Goal: Entertainment & Leisure: Browse casually

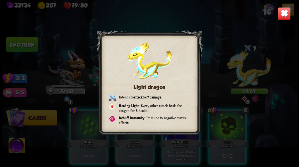
click at [284, 11] on img at bounding box center [284, 13] width 13 height 13
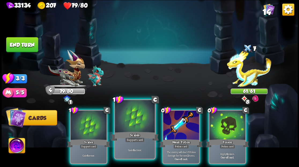
click at [138, 120] on div at bounding box center [135, 117] width 40 height 34
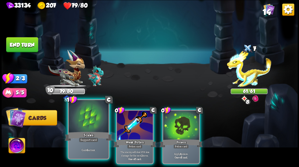
click at [83, 117] on div at bounding box center [89, 117] width 40 height 34
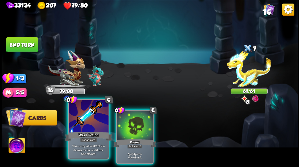
click at [98, 120] on div at bounding box center [89, 117] width 40 height 34
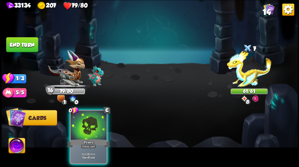
click at [117, 124] on div "0 C Poison Potion card Apply 4 poison. One-off card." at bounding box center [179, 130] width 237 height 74
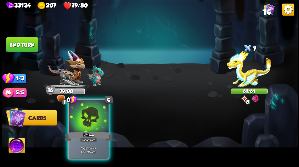
click at [88, 116] on div at bounding box center [89, 117] width 40 height 34
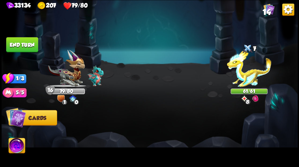
drag, startPoint x: 28, startPoint y: 46, endPoint x: 90, endPoint y: 61, distance: 64.1
click at [28, 46] on button "End turn" at bounding box center [22, 44] width 32 height 15
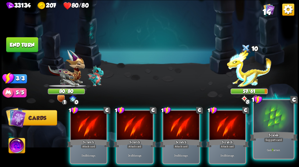
click at [273, 128] on div at bounding box center [274, 117] width 40 height 34
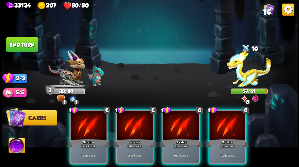
drag, startPoint x: 231, startPoint y: 124, endPoint x: 211, endPoint y: 127, distance: 20.1
click at [219, 126] on div at bounding box center [228, 125] width 36 height 30
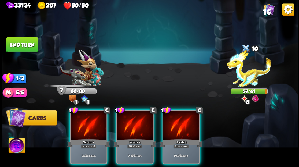
click at [181, 126] on div at bounding box center [181, 125] width 36 height 30
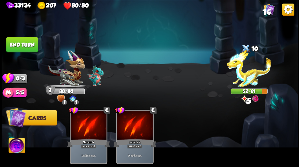
click at [30, 46] on button "End turn" at bounding box center [22, 44] width 32 height 15
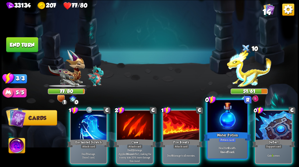
click at [236, 122] on div at bounding box center [227, 117] width 40 height 34
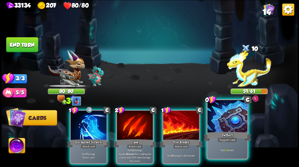
click at [228, 124] on div at bounding box center [227, 117] width 40 height 34
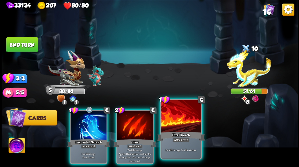
click at [181, 125] on div at bounding box center [181, 117] width 40 height 34
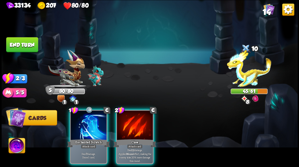
click at [129, 123] on div at bounding box center [135, 125] width 36 height 30
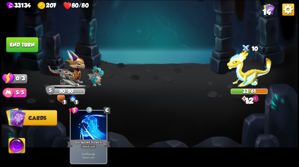
click at [27, 45] on button "End turn" at bounding box center [22, 44] width 32 height 15
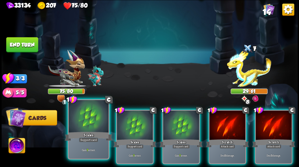
click at [84, 121] on div at bounding box center [89, 117] width 40 height 34
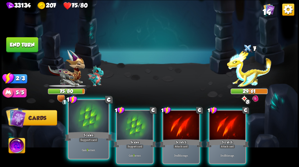
click at [83, 121] on div at bounding box center [89, 117] width 40 height 34
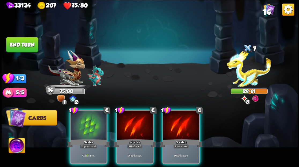
click at [179, 123] on div at bounding box center [181, 125] width 36 height 30
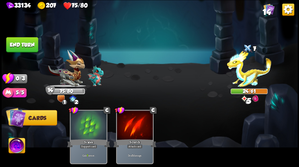
click at [29, 48] on button "End turn" at bounding box center [22, 44] width 32 height 15
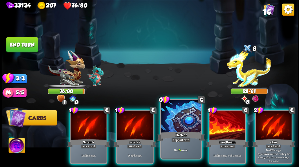
click at [177, 123] on div at bounding box center [181, 117] width 40 height 34
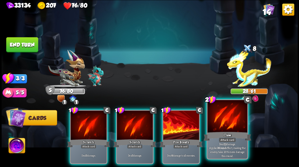
click at [222, 121] on div at bounding box center [227, 117] width 40 height 34
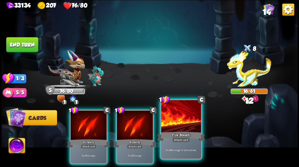
click at [185, 122] on div at bounding box center [181, 117] width 40 height 34
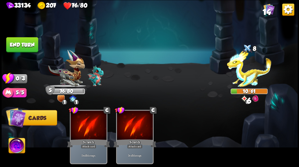
drag, startPoint x: 22, startPoint y: 43, endPoint x: 157, endPoint y: 58, distance: 135.6
click at [22, 43] on button "End turn" at bounding box center [22, 44] width 32 height 15
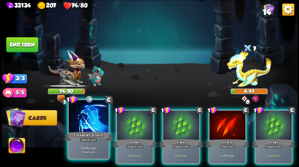
click at [84, 131] on div "Enchanted Scratch" at bounding box center [89, 135] width 48 height 11
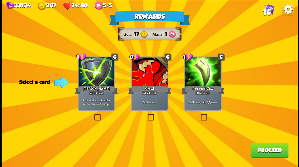
click at [146, 115] on label at bounding box center [146, 115] width 0 height 0
click at [0, 0] on input "checkbox" at bounding box center [0, 0] width 0 height 0
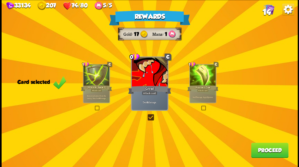
click at [261, 153] on button "Proceed" at bounding box center [269, 149] width 37 height 15
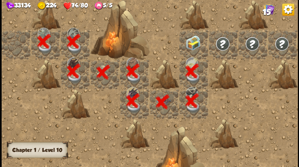
click at [192, 44] on div at bounding box center [194, 45] width 30 height 30
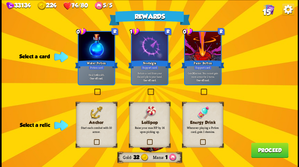
click at [93, 140] on label at bounding box center [93, 140] width 0 height 0
click at [0, 0] on input "checkbox" at bounding box center [0, 0] width 0 height 0
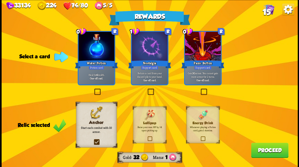
click at [93, 89] on label at bounding box center [93, 89] width 0 height 0
click at [0, 0] on input "checkbox" at bounding box center [0, 0] width 0 height 0
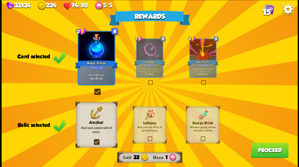
click at [261, 147] on button "Proceed" at bounding box center [269, 149] width 37 height 15
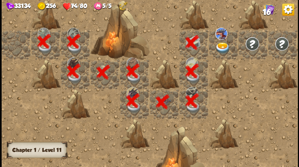
scroll to position [0, 103]
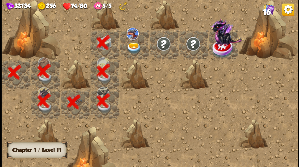
click at [134, 45] on img at bounding box center [133, 48] width 15 height 12
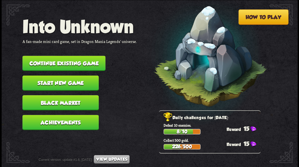
click at [76, 63] on button "Continue existing game" at bounding box center [63, 63] width 83 height 15
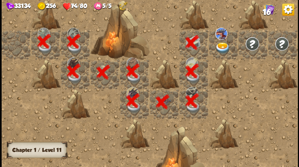
scroll to position [0, 103]
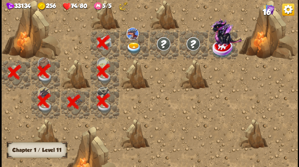
click at [132, 49] on img at bounding box center [133, 48] width 15 height 12
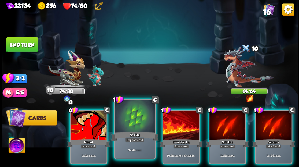
click at [136, 115] on div at bounding box center [135, 117] width 40 height 34
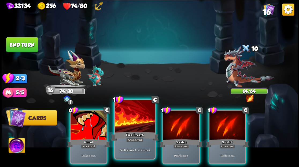
click at [129, 120] on div at bounding box center [135, 117] width 40 height 34
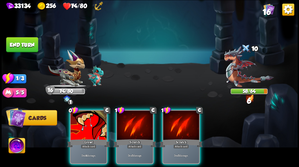
click at [129, 120] on div at bounding box center [135, 125] width 36 height 30
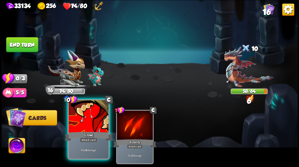
click at [97, 118] on div at bounding box center [89, 117] width 40 height 34
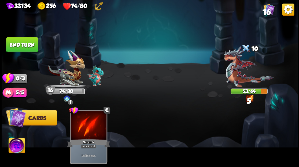
click at [19, 42] on button "End turn" at bounding box center [22, 44] width 32 height 15
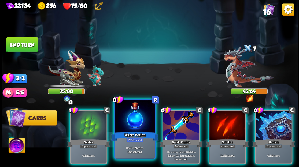
click at [131, 120] on div at bounding box center [135, 117] width 40 height 34
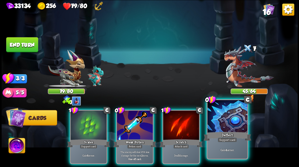
click at [218, 124] on div at bounding box center [227, 117] width 40 height 34
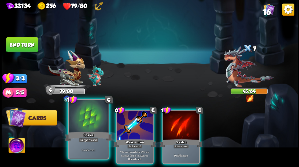
click at [81, 126] on div at bounding box center [89, 117] width 40 height 34
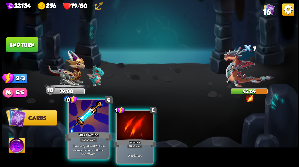
click at [81, 126] on div at bounding box center [89, 117] width 40 height 34
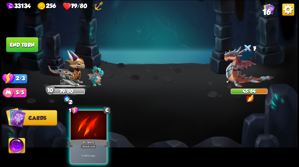
click at [81, 126] on div at bounding box center [89, 125] width 36 height 30
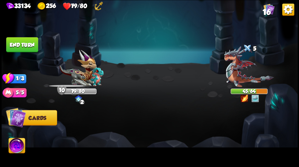
click at [23, 41] on button "End turn" at bounding box center [22, 44] width 32 height 15
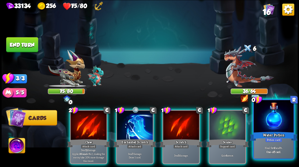
click at [273, 122] on div at bounding box center [274, 117] width 40 height 34
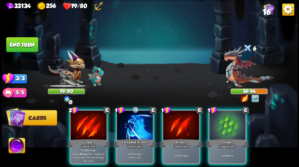
drag, startPoint x: 229, startPoint y: 126, endPoint x: 215, endPoint y: 121, distance: 15.5
click at [229, 126] on div at bounding box center [228, 125] width 36 height 30
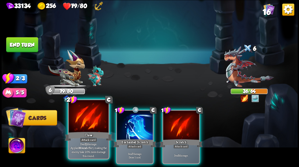
click at [79, 129] on div at bounding box center [89, 117] width 40 height 34
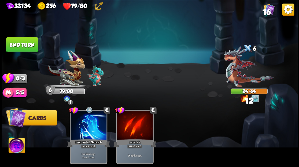
drag, startPoint x: 23, startPoint y: 41, endPoint x: 113, endPoint y: 43, distance: 89.9
click at [23, 41] on button "End turn" at bounding box center [22, 44] width 33 height 15
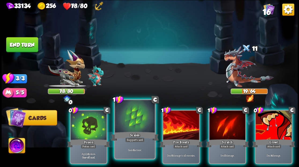
click at [131, 122] on div at bounding box center [135, 117] width 40 height 34
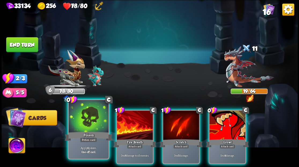
click at [90, 119] on div at bounding box center [89, 117] width 40 height 34
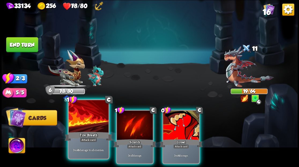
click at [94, 120] on div at bounding box center [89, 117] width 40 height 34
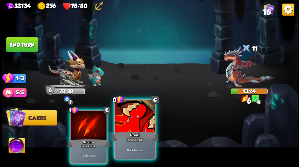
drag, startPoint x: 133, startPoint y: 123, endPoint x: 107, endPoint y: 120, distance: 25.3
click at [132, 123] on div at bounding box center [135, 117] width 40 height 34
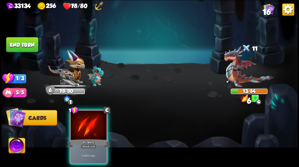
drag, startPoint x: 101, startPoint y: 120, endPoint x: 91, endPoint y: 105, distance: 18.4
click at [98, 117] on div at bounding box center [89, 125] width 36 height 30
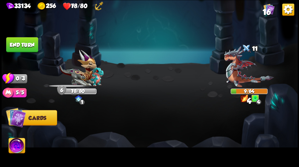
click at [25, 44] on button "End turn" at bounding box center [22, 44] width 32 height 15
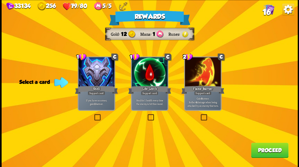
click at [266, 149] on button "Proceed" at bounding box center [269, 149] width 37 height 15
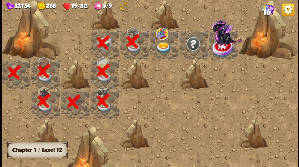
click at [163, 45] on img at bounding box center [163, 48] width 15 height 12
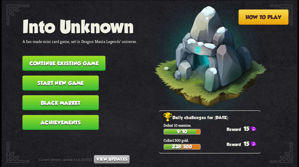
click at [69, 62] on button "Continue existing game" at bounding box center [63, 63] width 83 height 15
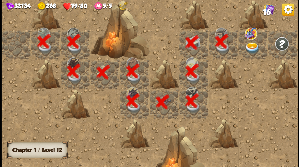
scroll to position [0, 103]
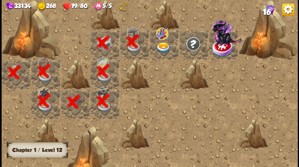
click at [163, 47] on img at bounding box center [163, 48] width 15 height 12
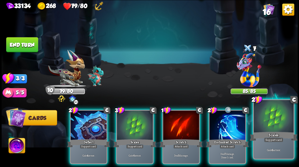
click at [278, 121] on div at bounding box center [274, 117] width 40 height 34
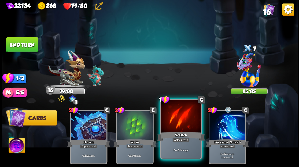
click at [182, 123] on div at bounding box center [181, 117] width 40 height 34
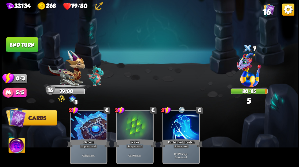
click at [18, 41] on button "End turn" at bounding box center [22, 44] width 32 height 15
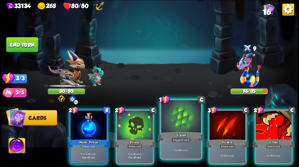
click at [171, 117] on div at bounding box center [181, 117] width 40 height 34
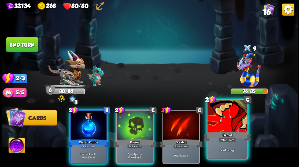
click at [222, 124] on div at bounding box center [227, 117] width 40 height 34
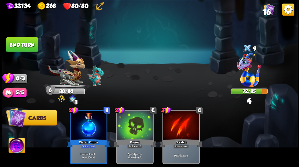
drag, startPoint x: 28, startPoint y: 46, endPoint x: 150, endPoint y: 51, distance: 121.9
click at [28, 46] on button "End turn" at bounding box center [22, 44] width 32 height 15
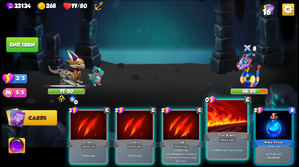
click at [223, 124] on div at bounding box center [227, 117] width 40 height 34
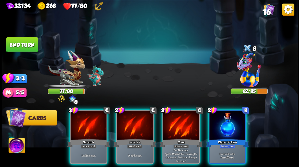
click at [15, 142] on img at bounding box center [17, 146] width 16 height 17
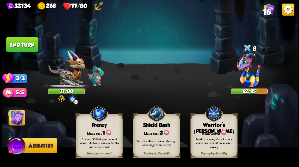
drag, startPoint x: 209, startPoint y: 129, endPoint x: 222, endPoint y: 112, distance: 21.2
click at [210, 129] on div "Mana cost: 3" at bounding box center [213, 132] width 47 height 7
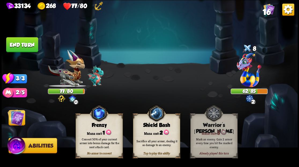
click at [18, 117] on img at bounding box center [16, 117] width 17 height 17
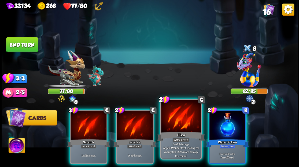
click at [186, 115] on div at bounding box center [181, 117] width 40 height 34
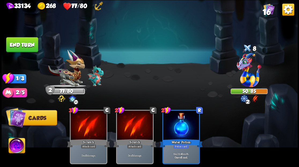
click at [22, 47] on button "End turn" at bounding box center [22, 44] width 32 height 15
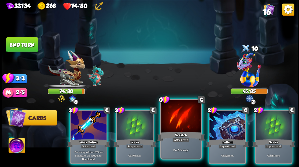
click at [173, 120] on div at bounding box center [181, 117] width 40 height 34
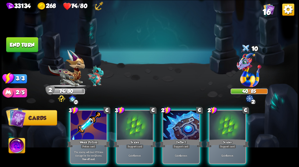
click at [217, 120] on div at bounding box center [228, 125] width 36 height 30
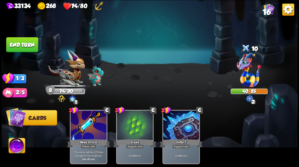
click at [34, 41] on button "End turn" at bounding box center [22, 44] width 32 height 15
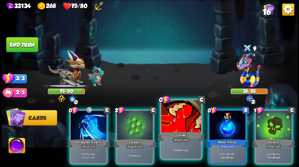
click at [181, 118] on div at bounding box center [181, 117] width 40 height 34
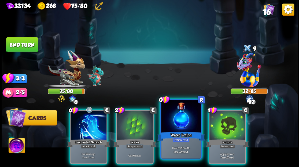
click at [177, 113] on div at bounding box center [181, 117] width 40 height 34
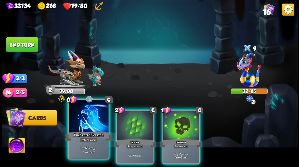
click at [89, 120] on div at bounding box center [89, 117] width 40 height 34
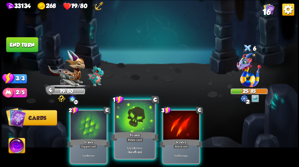
click at [136, 117] on div at bounding box center [135, 117] width 40 height 34
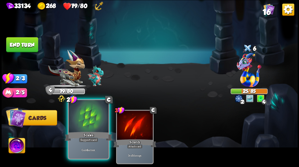
drag, startPoint x: 89, startPoint y: 122, endPoint x: 85, endPoint y: 116, distance: 7.3
click at [85, 116] on div at bounding box center [89, 117] width 40 height 34
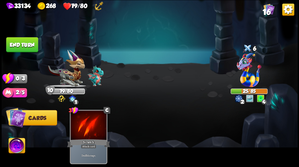
click at [26, 48] on button "End turn" at bounding box center [22, 44] width 32 height 15
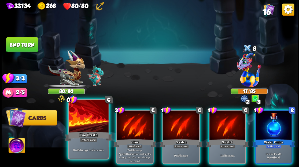
click at [91, 122] on div at bounding box center [89, 117] width 40 height 34
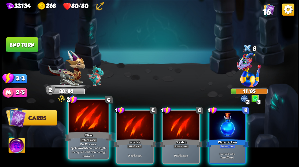
click at [86, 125] on div at bounding box center [89, 117] width 40 height 34
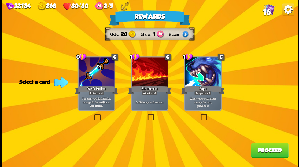
click at [146, 115] on label at bounding box center [146, 115] width 0 height 0
click at [0, 0] on input "checkbox" at bounding box center [0, 0] width 0 height 0
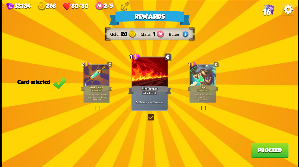
click at [259, 150] on button "Proceed" at bounding box center [269, 149] width 37 height 15
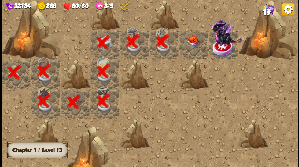
click at [190, 42] on div at bounding box center [194, 45] width 30 height 30
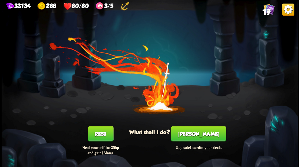
click at [198, 134] on button "Smith" at bounding box center [198, 133] width 55 height 15
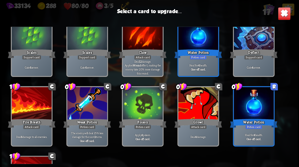
scroll to position [125, 0]
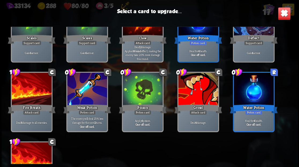
click at [196, 92] on div at bounding box center [198, 89] width 40 height 34
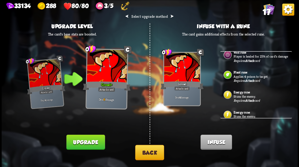
scroll to position [36, 0]
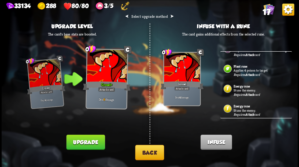
click at [236, 92] on p "Stuns the enemy." at bounding box center [262, 90] width 57 height 4
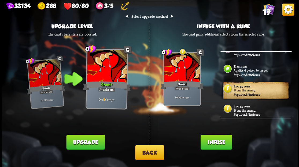
click at [210, 144] on button "Infuse" at bounding box center [215, 141] width 31 height 15
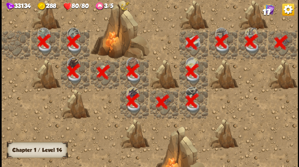
scroll to position [0, 103]
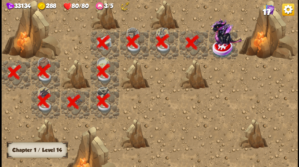
click at [219, 45] on img at bounding box center [227, 31] width 34 height 27
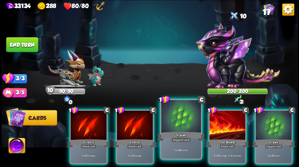
click at [175, 119] on div at bounding box center [181, 117] width 40 height 34
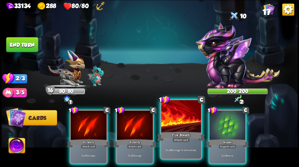
click at [181, 120] on div at bounding box center [181, 117] width 40 height 34
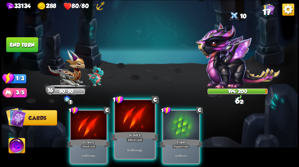
click at [132, 123] on div at bounding box center [135, 117] width 40 height 34
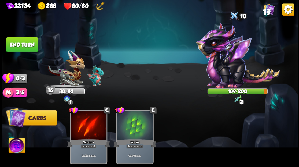
drag, startPoint x: 24, startPoint y: 44, endPoint x: 174, endPoint y: 52, distance: 150.5
click at [24, 44] on button "End turn" at bounding box center [22, 44] width 32 height 15
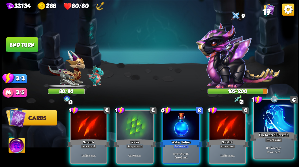
click at [278, 120] on div at bounding box center [274, 117] width 40 height 34
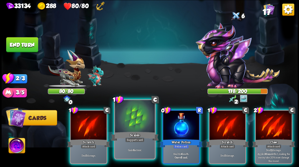
click at [131, 121] on div at bounding box center [135, 117] width 40 height 34
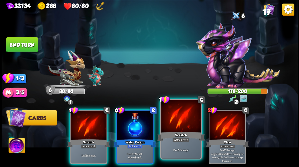
click at [176, 119] on div at bounding box center [181, 117] width 40 height 34
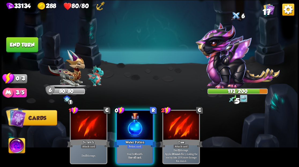
click at [21, 48] on button "End turn" at bounding box center [22, 44] width 32 height 15
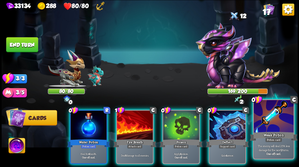
click at [276, 120] on div at bounding box center [274, 117] width 40 height 34
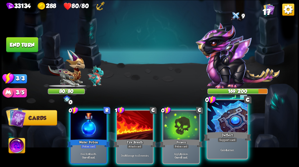
click at [225, 130] on div "Deflect" at bounding box center [227, 135] width 48 height 11
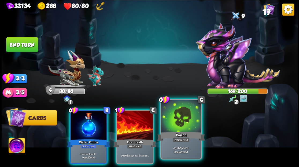
click at [184, 127] on div at bounding box center [181, 117] width 40 height 34
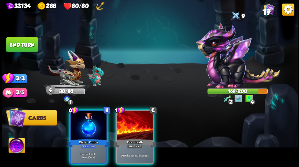
drag, startPoint x: 139, startPoint y: 124, endPoint x: 136, endPoint y: 124, distance: 3.2
click at [138, 124] on div at bounding box center [135, 125] width 36 height 30
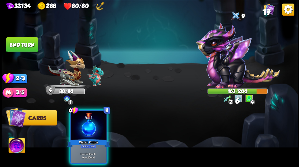
drag, startPoint x: 84, startPoint y: 128, endPoint x: 74, endPoint y: 121, distance: 12.1
click at [80, 126] on div at bounding box center [89, 125] width 36 height 30
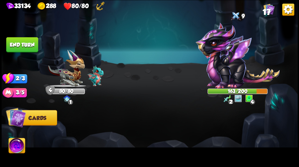
click at [24, 42] on button "End turn" at bounding box center [22, 44] width 32 height 15
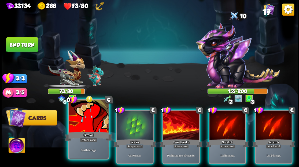
click at [89, 118] on div at bounding box center [89, 117] width 40 height 34
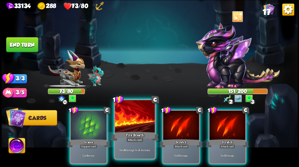
click at [130, 124] on div at bounding box center [135, 117] width 40 height 34
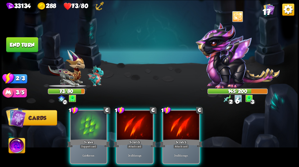
click at [130, 124] on div at bounding box center [135, 125] width 36 height 30
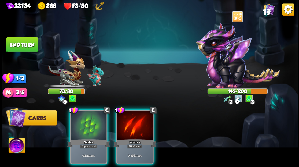
click at [130, 124] on div at bounding box center [135, 125] width 36 height 30
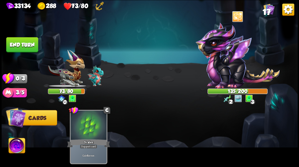
click at [32, 45] on button "End turn" at bounding box center [22, 44] width 32 height 15
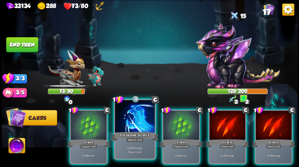
click at [135, 122] on div at bounding box center [135, 117] width 40 height 34
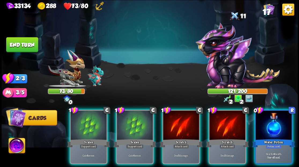
drag, startPoint x: 280, startPoint y: 125, endPoint x: 281, endPoint y: 122, distance: 3.3
click at [280, 125] on div at bounding box center [274, 125] width 36 height 30
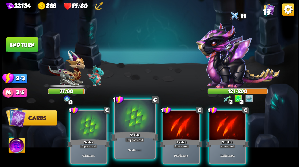
click at [131, 126] on div at bounding box center [135, 117] width 40 height 34
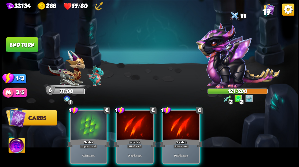
drag, startPoint x: 177, startPoint y: 121, endPoint x: 152, endPoint y: 95, distance: 36.4
click at [176, 116] on div at bounding box center [181, 125] width 36 height 30
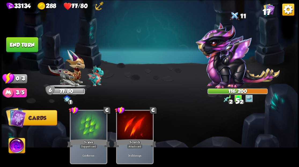
click at [20, 46] on button "End turn" at bounding box center [22, 44] width 32 height 15
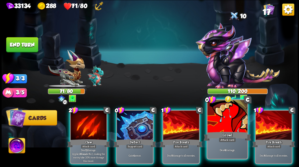
click at [212, 119] on div at bounding box center [227, 117] width 40 height 34
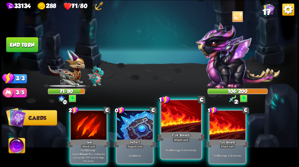
click at [186, 116] on div at bounding box center [181, 117] width 40 height 34
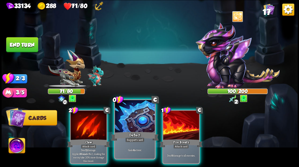
click at [134, 119] on div at bounding box center [135, 117] width 40 height 34
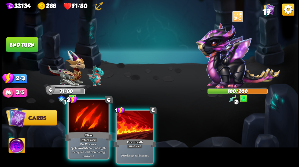
click at [86, 123] on div at bounding box center [89, 117] width 40 height 34
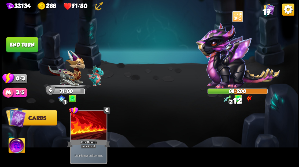
click at [24, 46] on button "End turn" at bounding box center [22, 44] width 32 height 15
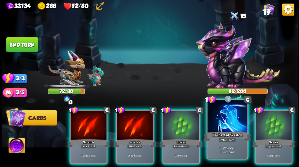
click at [224, 123] on div at bounding box center [227, 117] width 40 height 34
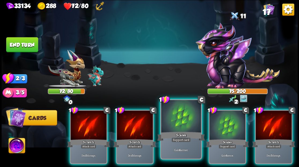
click at [179, 130] on div "Scales" at bounding box center [181, 135] width 48 height 11
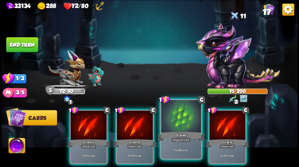
click at [178, 130] on div at bounding box center [181, 117] width 40 height 34
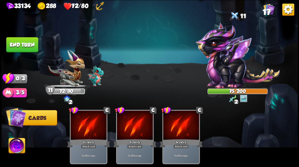
click at [33, 48] on button "End turn" at bounding box center [22, 44] width 32 height 15
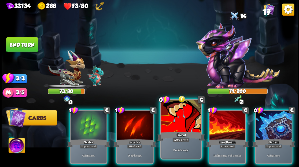
click at [171, 118] on div at bounding box center [181, 117] width 40 height 34
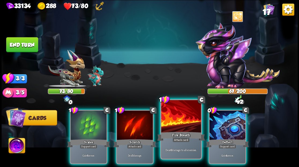
click at [170, 115] on div at bounding box center [181, 117] width 40 height 34
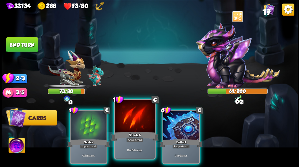
click at [129, 121] on div at bounding box center [135, 117] width 40 height 34
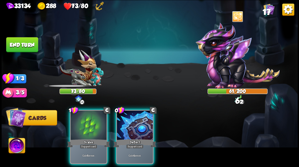
click at [129, 121] on div at bounding box center [135, 125] width 36 height 30
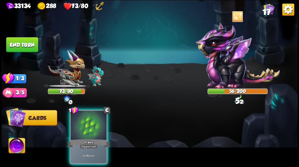
drag, startPoint x: 94, startPoint y: 126, endPoint x: 74, endPoint y: 114, distance: 23.3
click at [89, 123] on div at bounding box center [89, 125] width 36 height 30
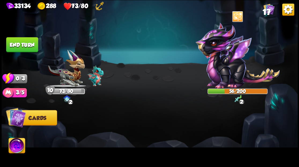
click at [26, 43] on button "End turn" at bounding box center [22, 44] width 32 height 15
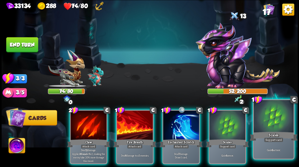
click at [269, 125] on div at bounding box center [274, 117] width 40 height 34
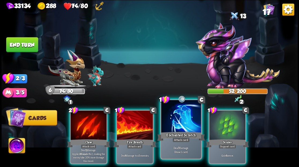
click at [174, 120] on div at bounding box center [181, 117] width 40 height 34
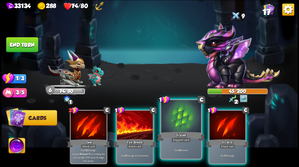
click at [174, 121] on div at bounding box center [181, 117] width 40 height 34
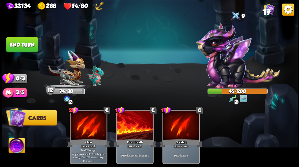
click at [16, 42] on button "End turn" at bounding box center [22, 44] width 32 height 15
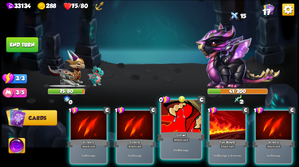
click at [171, 126] on div at bounding box center [181, 117] width 40 height 34
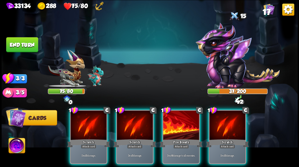
click at [171, 126] on div at bounding box center [181, 125] width 36 height 30
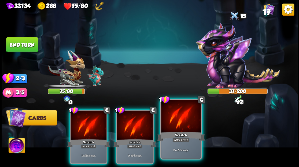
click at [169, 125] on div at bounding box center [181, 117] width 40 height 34
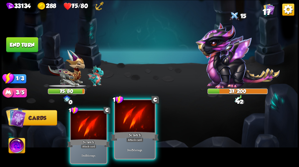
click at [112, 131] on div "Scratch" at bounding box center [135, 135] width 48 height 11
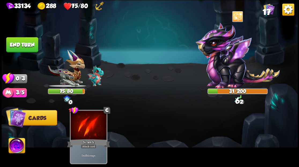
click at [16, 41] on button "End turn" at bounding box center [22, 44] width 32 height 15
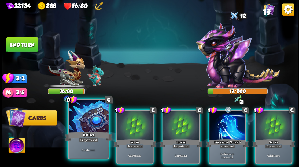
click at [87, 119] on div at bounding box center [89, 117] width 40 height 34
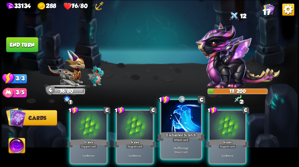
click at [171, 119] on div at bounding box center [181, 117] width 40 height 34
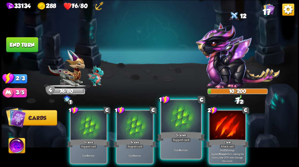
click at [171, 118] on div at bounding box center [181, 117] width 40 height 34
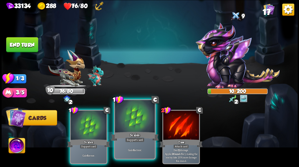
click at [133, 121] on div at bounding box center [135, 117] width 40 height 34
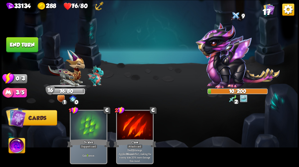
click at [20, 38] on button "End turn" at bounding box center [22, 44] width 32 height 15
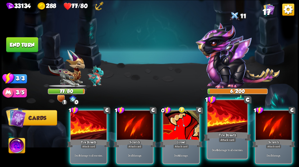
click at [225, 118] on div at bounding box center [227, 117] width 40 height 34
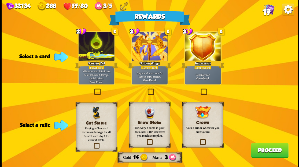
click at [93, 143] on label at bounding box center [93, 143] width 0 height 0
click at [0, 0] on input "checkbox" at bounding box center [0, 0] width 0 height 0
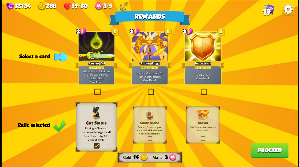
click at [269, 151] on button "Proceed" at bounding box center [269, 149] width 37 height 15
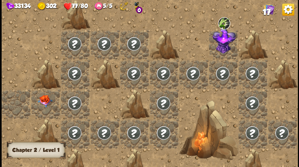
click at [72, 103] on img at bounding box center [74, 102] width 15 height 15
click at [46, 101] on div at bounding box center [46, 104] width 30 height 30
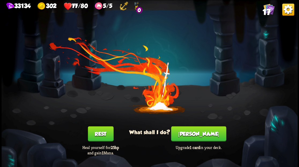
click at [199, 133] on button "Smith" at bounding box center [198, 133] width 55 height 15
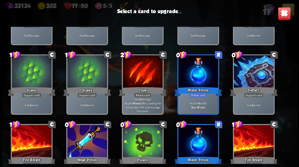
scroll to position [88, 0]
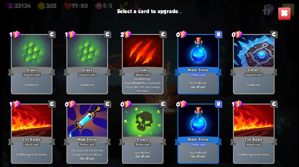
click at [29, 122] on div at bounding box center [32, 121] width 40 height 34
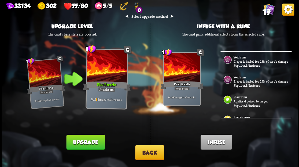
click at [91, 148] on button "Upgrade" at bounding box center [85, 141] width 39 height 15
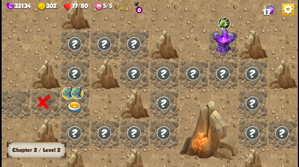
click at [71, 105] on div at bounding box center [76, 104] width 30 height 30
